Goal: Browse casually: Explore the website without a specific task or goal

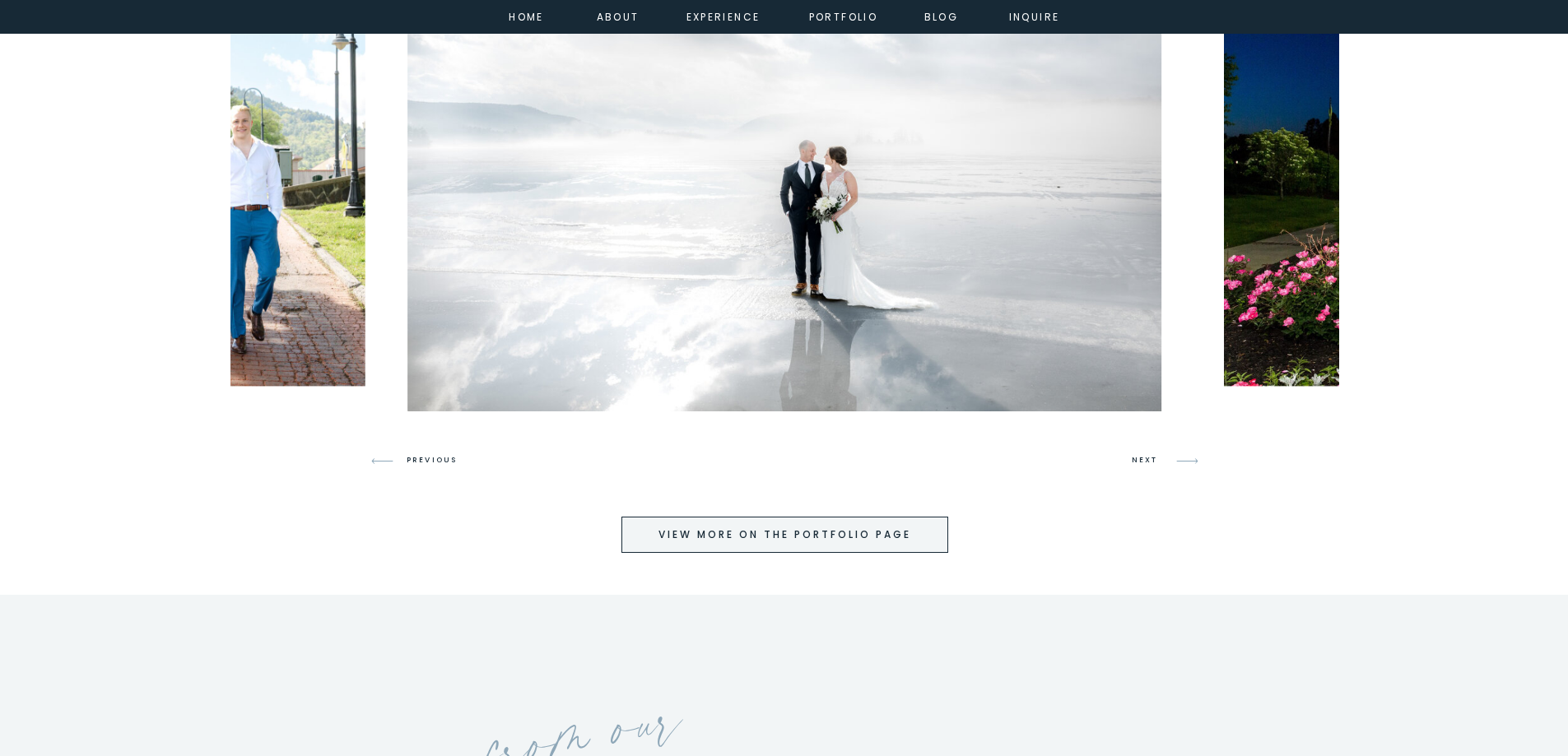
scroll to position [4033, 0]
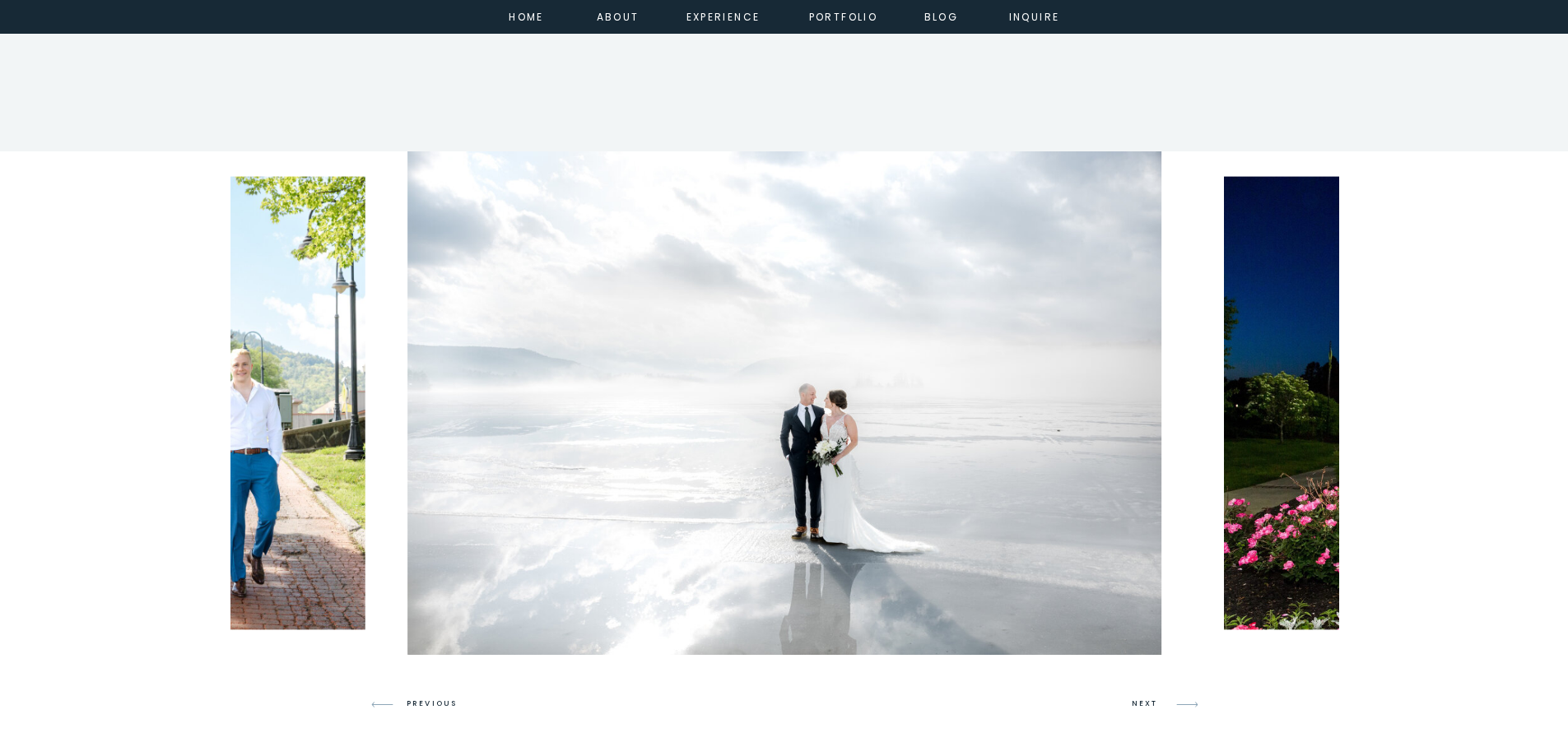
click at [723, 557] on img at bounding box center [784, 403] width 755 height 504
click at [1144, 705] on h3 "NEXT" at bounding box center [1147, 704] width 31 height 15
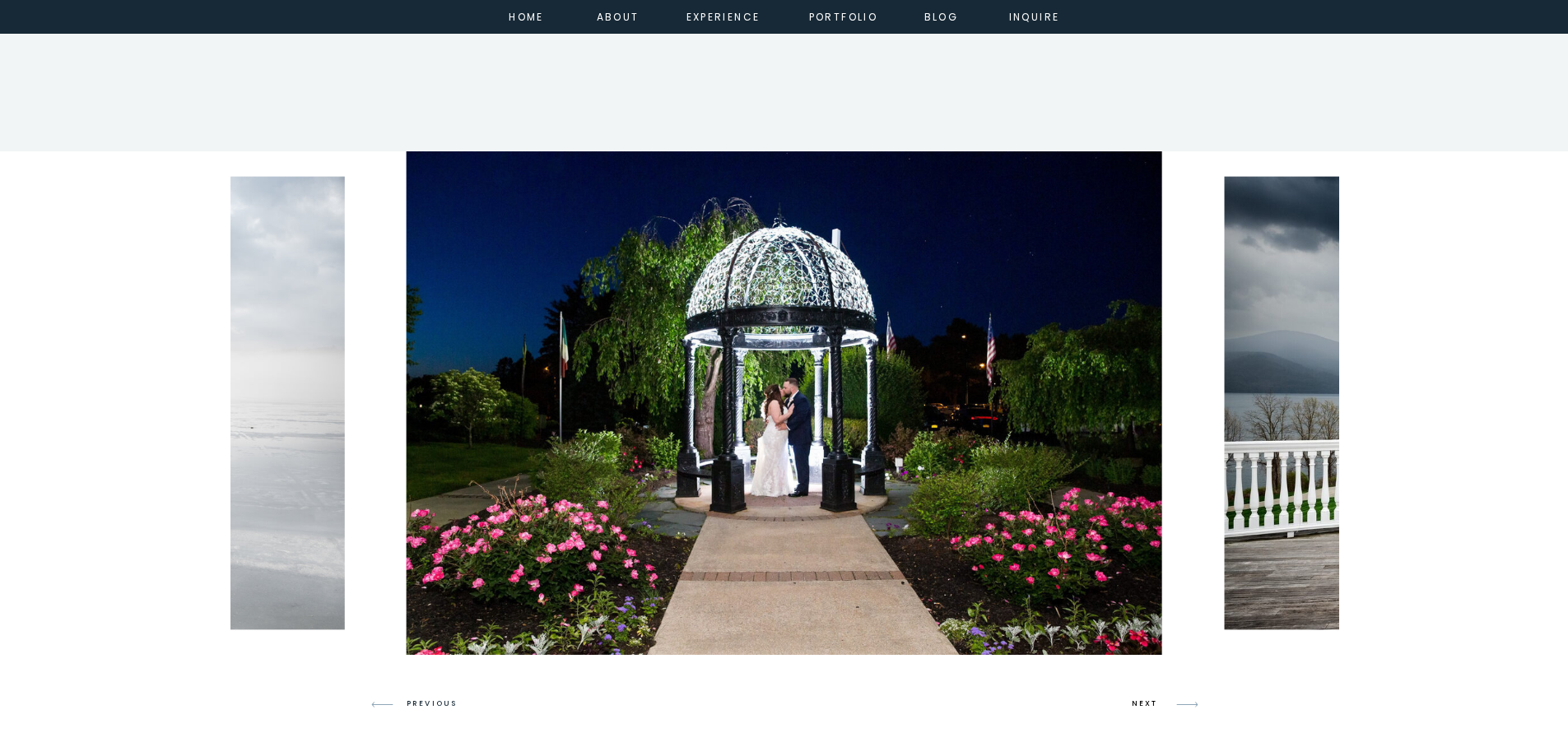
click at [1144, 705] on h3 "NEXT" at bounding box center [1147, 704] width 31 height 15
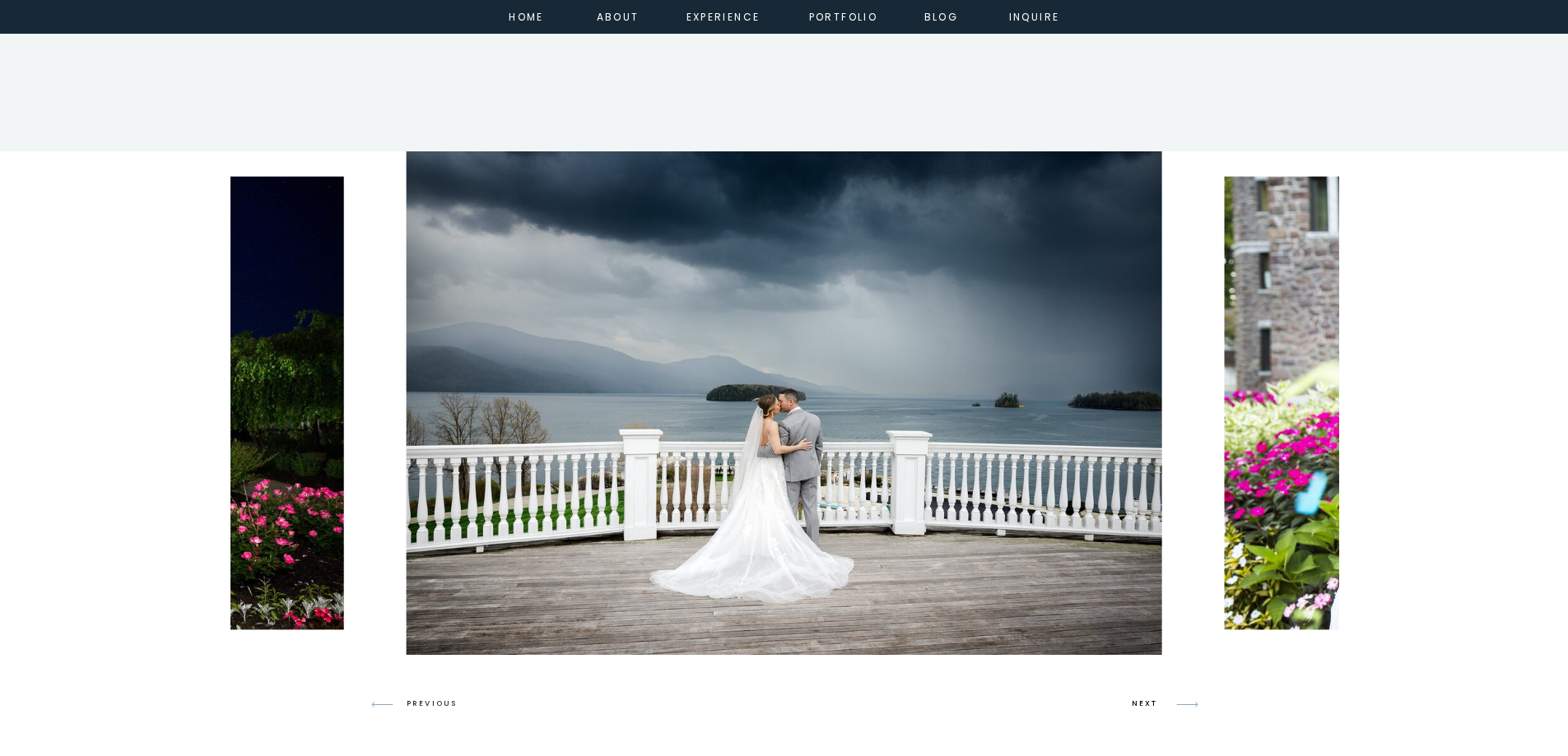
click at [1144, 702] on h3 "NEXT" at bounding box center [1147, 704] width 31 height 15
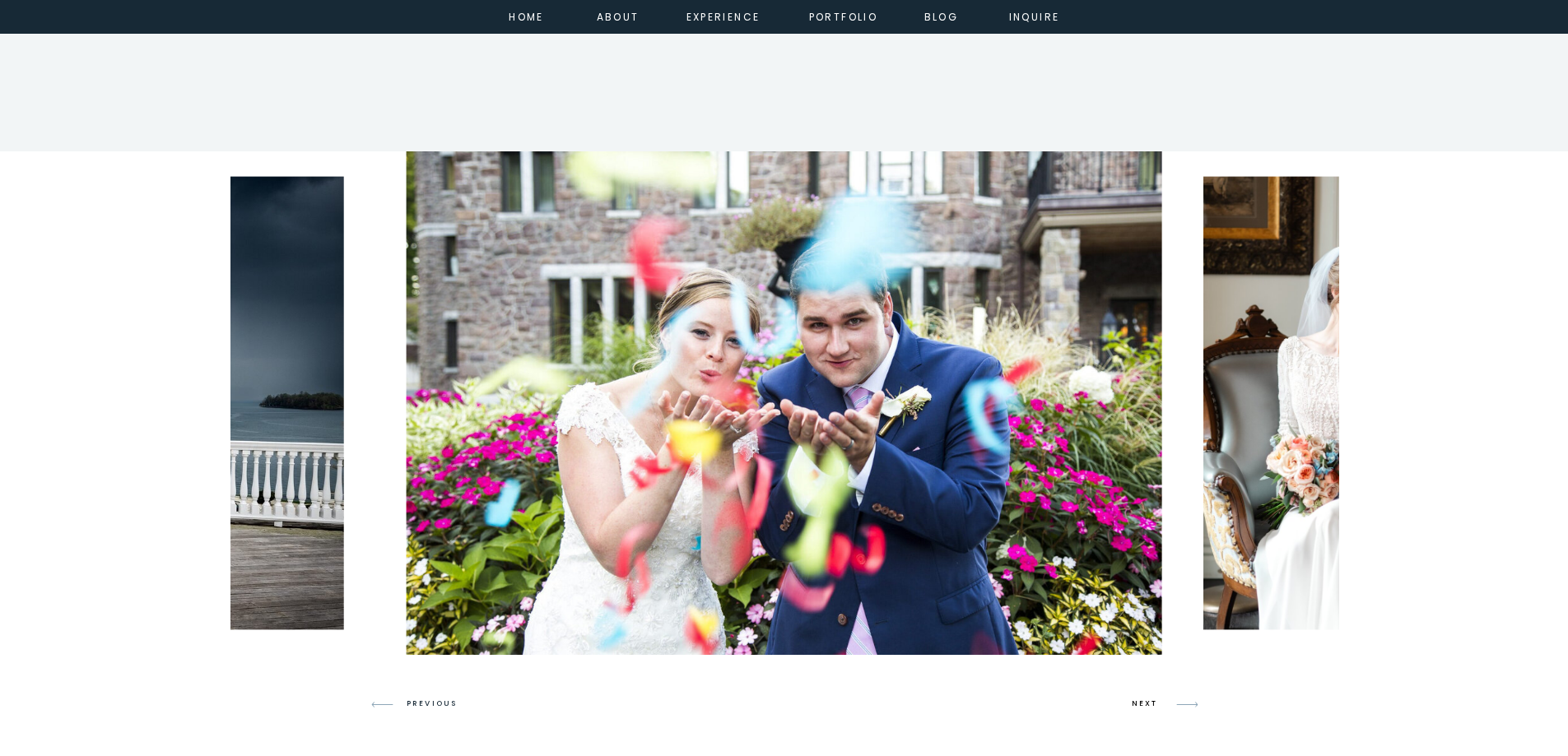
click at [1144, 702] on h3 "NEXT" at bounding box center [1147, 704] width 31 height 15
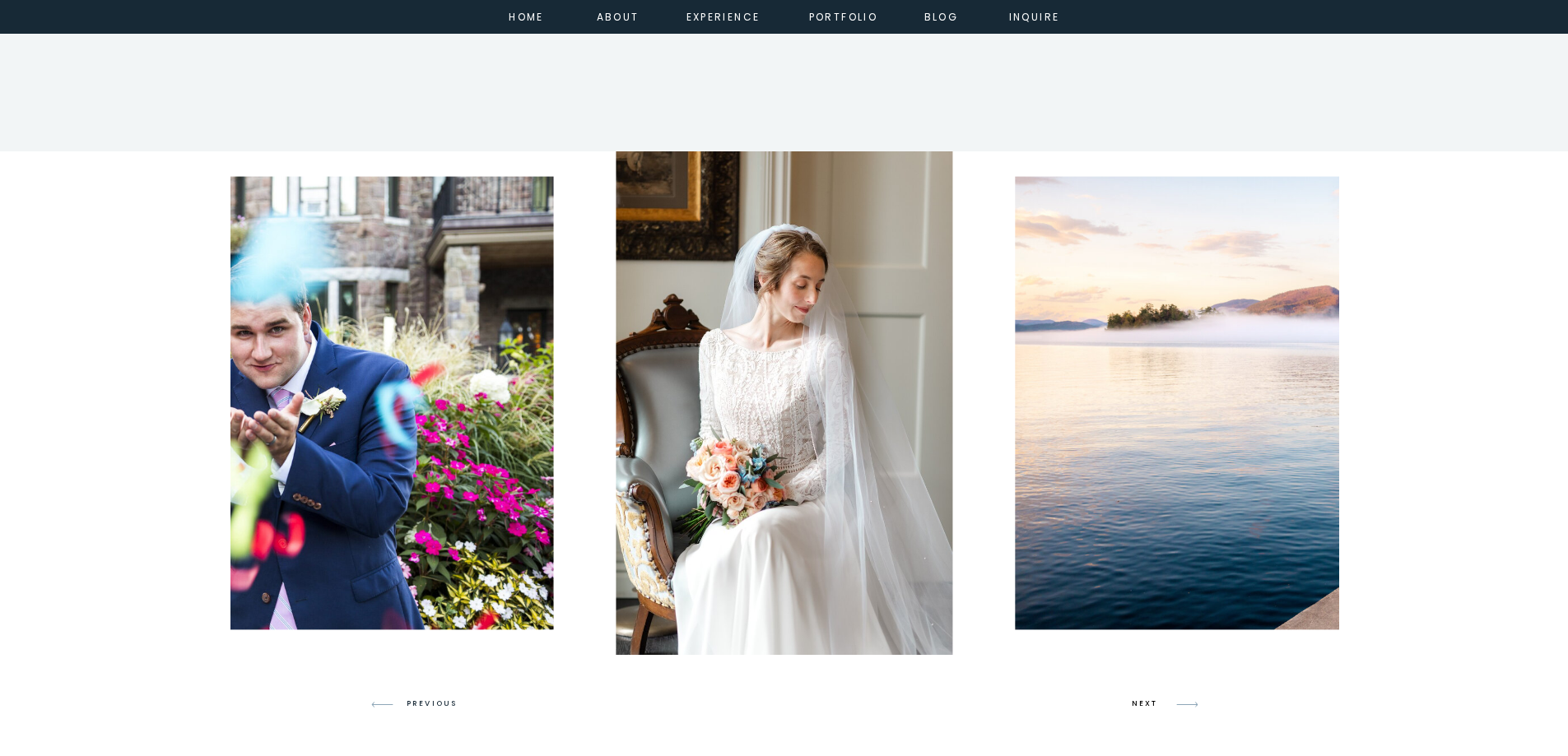
click at [1144, 702] on h3 "NEXT" at bounding box center [1147, 704] width 31 height 15
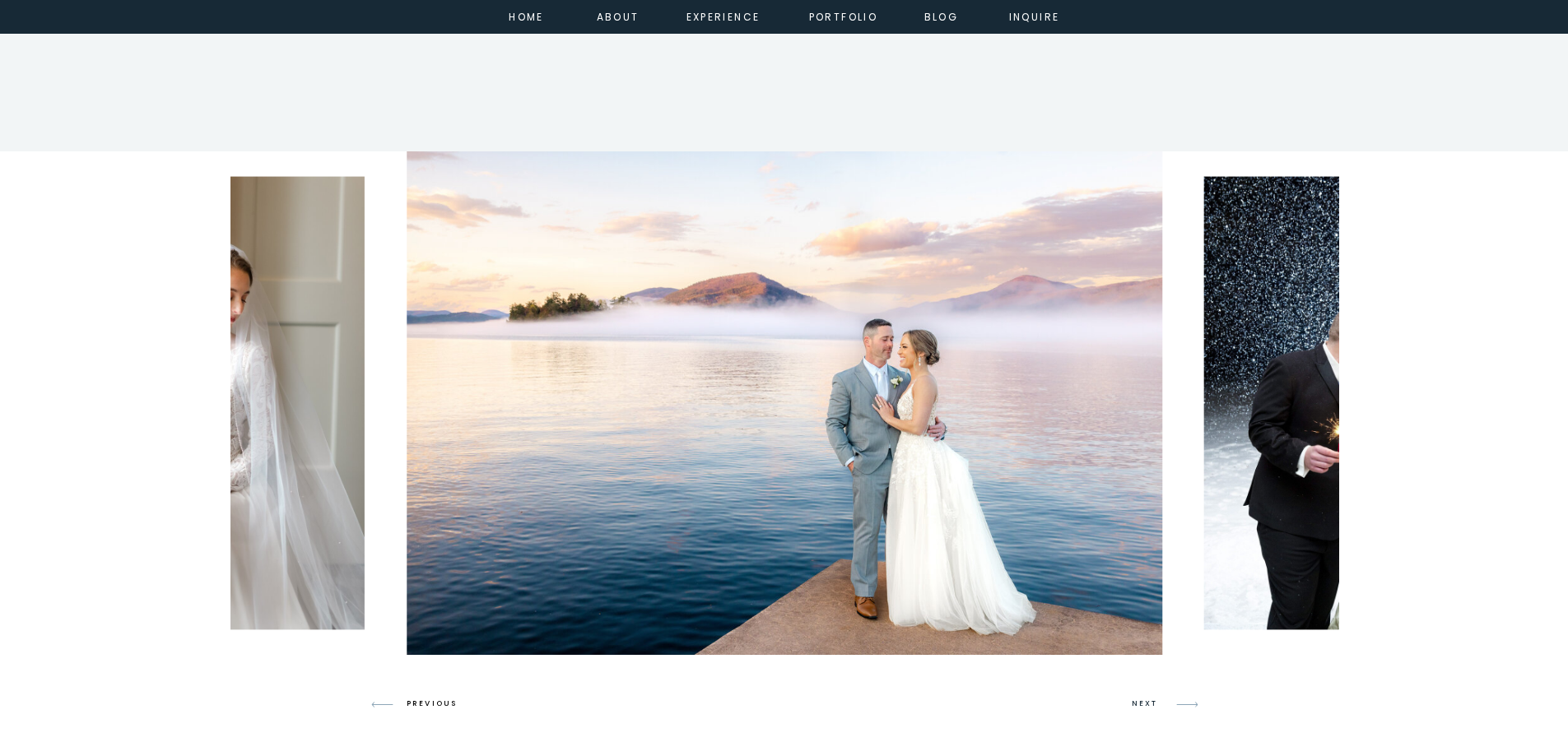
click at [423, 707] on h3 "PREVIOUS" at bounding box center [439, 704] width 64 height 15
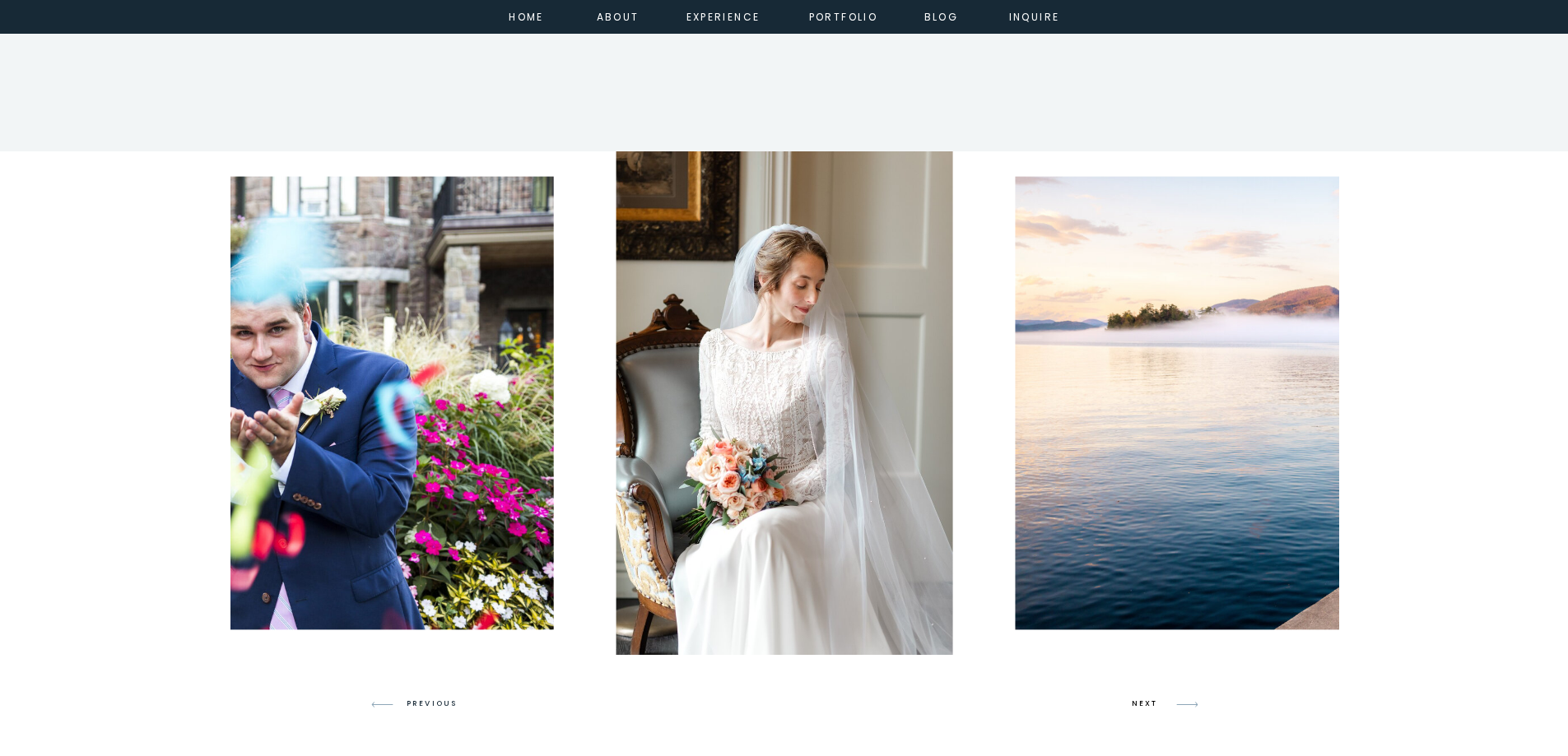
click at [1139, 707] on h3 "NEXT" at bounding box center [1147, 704] width 31 height 15
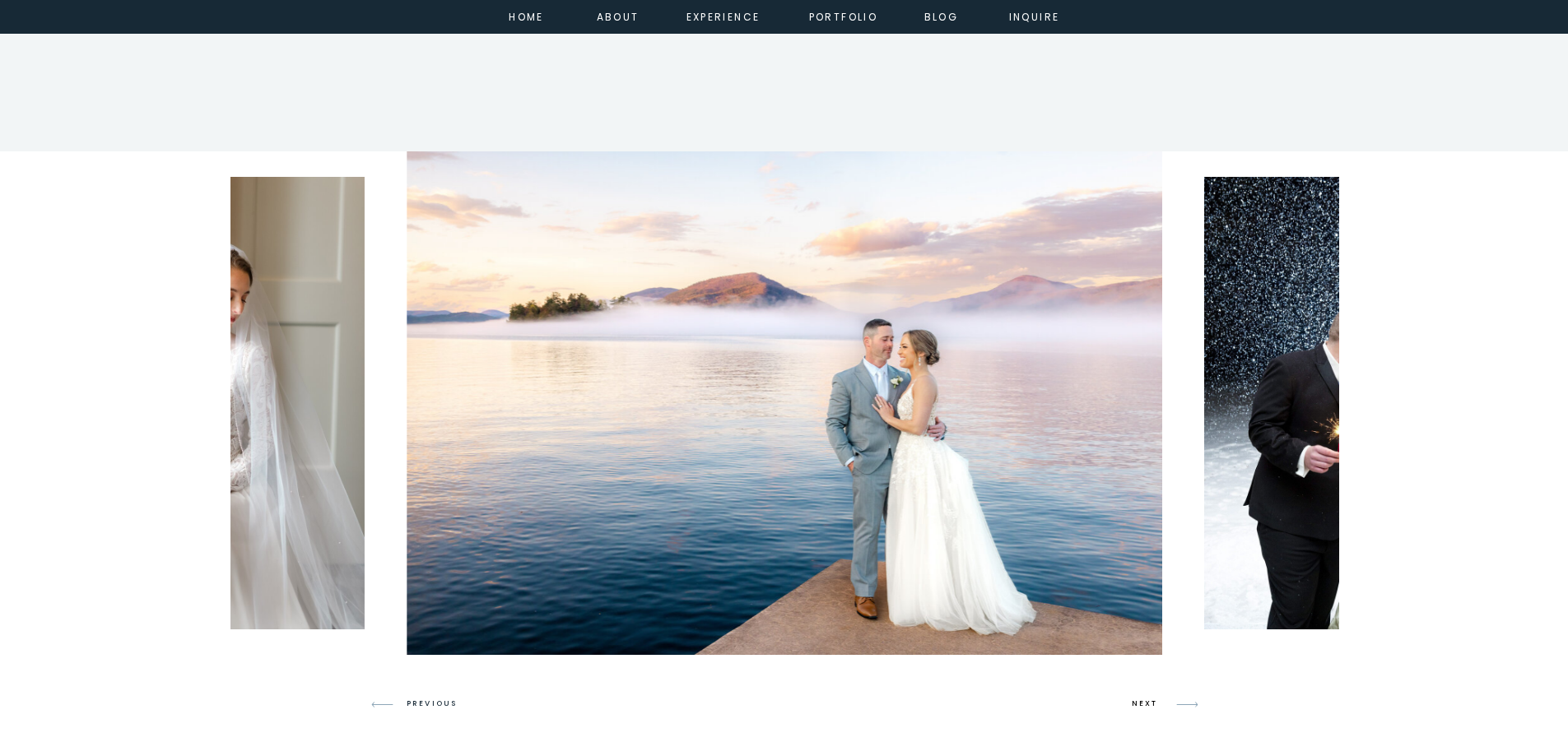
click at [1139, 707] on h3 "NEXT" at bounding box center [1147, 704] width 31 height 15
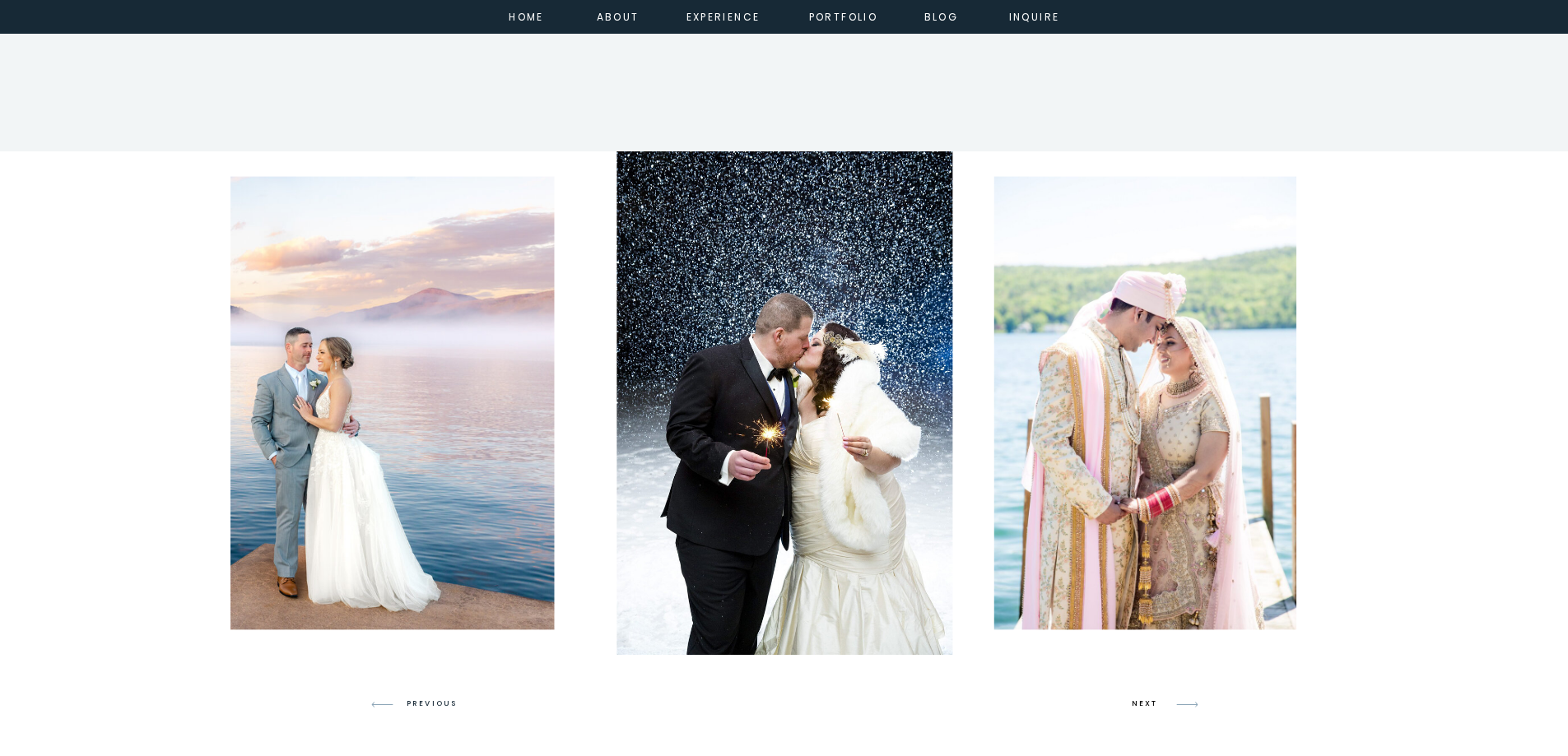
click at [1139, 706] on h3 "NEXT" at bounding box center [1147, 704] width 31 height 15
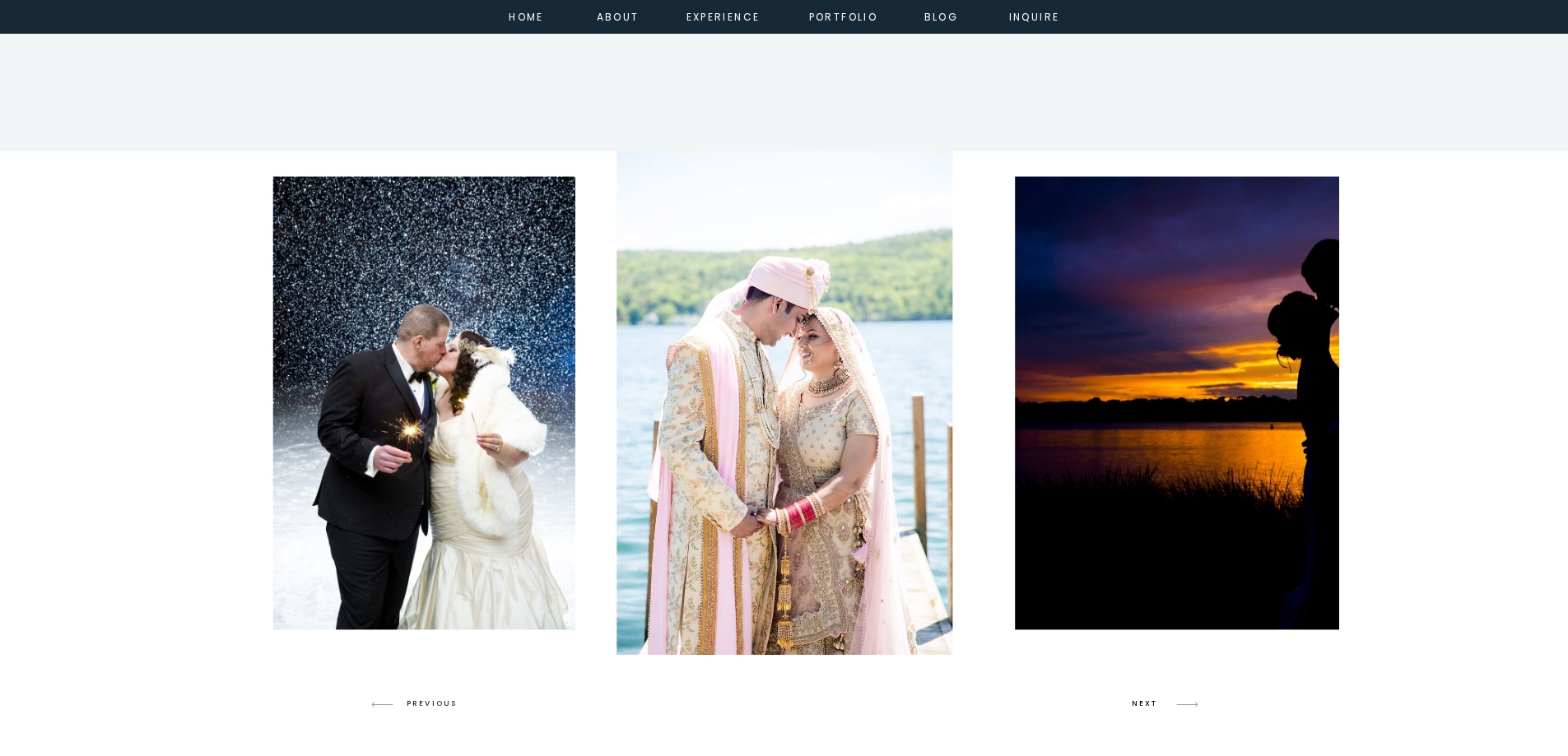
click at [1139, 707] on h3 "NEXT" at bounding box center [1147, 704] width 31 height 15
